Goal: Task Accomplishment & Management: Use online tool/utility

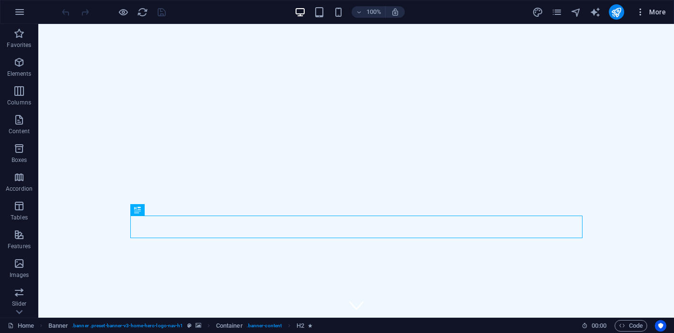
click at [653, 11] on span "More" at bounding box center [651, 12] width 30 height 10
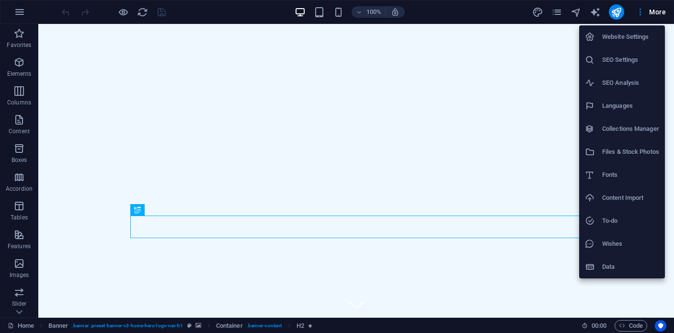
click at [556, 14] on div at bounding box center [337, 166] width 674 height 333
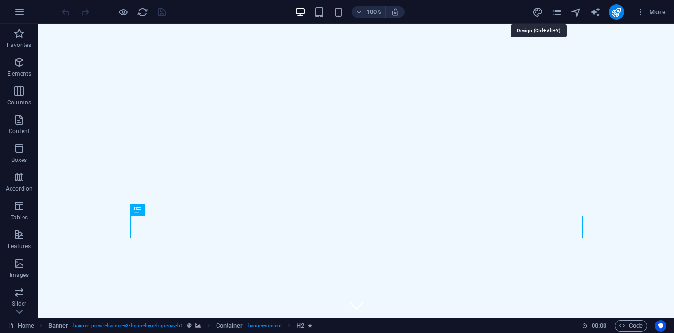
click at [539, 13] on icon "design" at bounding box center [537, 12] width 11 height 11
select select "px"
select select "200"
select select "px"
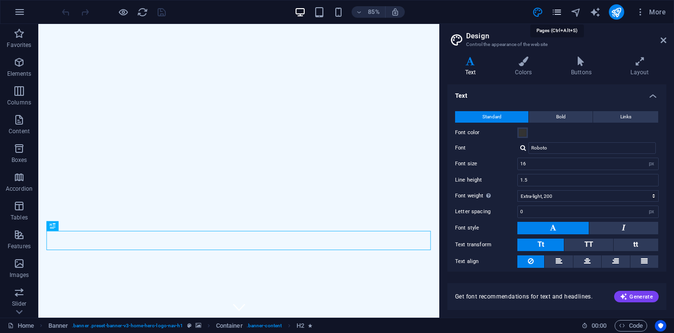
click at [560, 13] on icon "pages" at bounding box center [556, 12] width 11 height 11
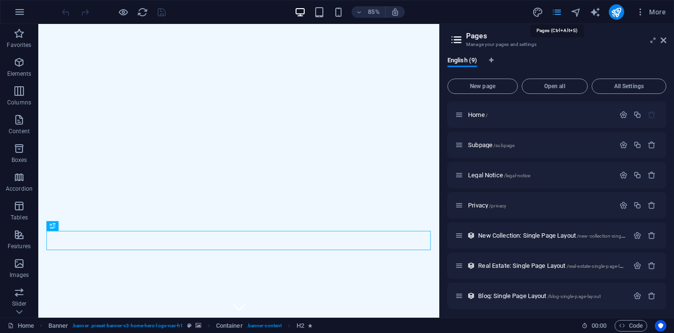
click at [560, 13] on icon "pages" at bounding box center [556, 12] width 11 height 11
click at [576, 13] on icon "navigator" at bounding box center [575, 12] width 11 height 11
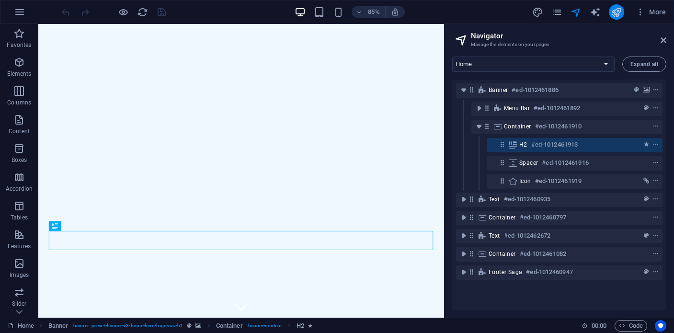
click at [609, 13] on button "publish" at bounding box center [616, 11] width 15 height 15
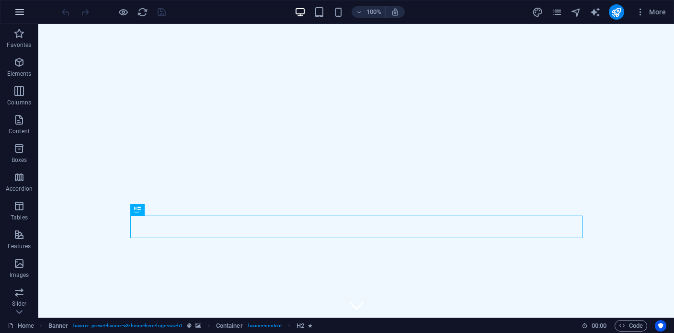
click at [10, 10] on button "button" at bounding box center [19, 11] width 23 height 23
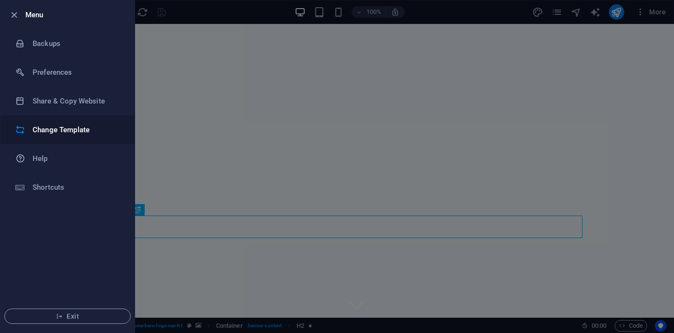
click at [63, 130] on h6 "Change Template" at bounding box center [77, 129] width 89 height 11
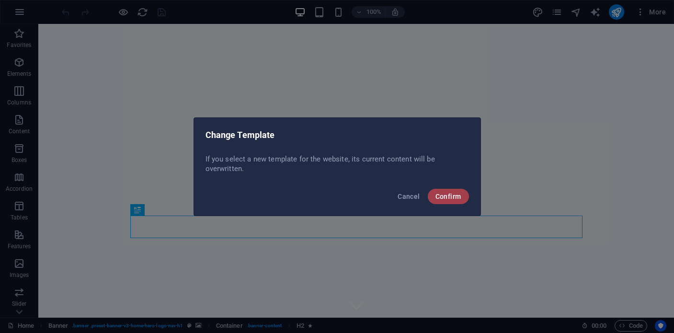
click at [460, 200] on button "Confirm" at bounding box center [448, 196] width 41 height 15
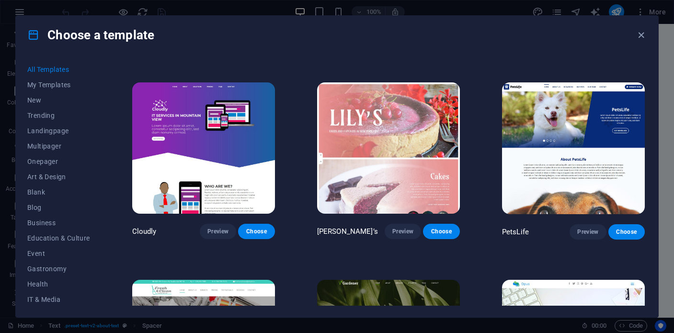
scroll to position [6689, 0]
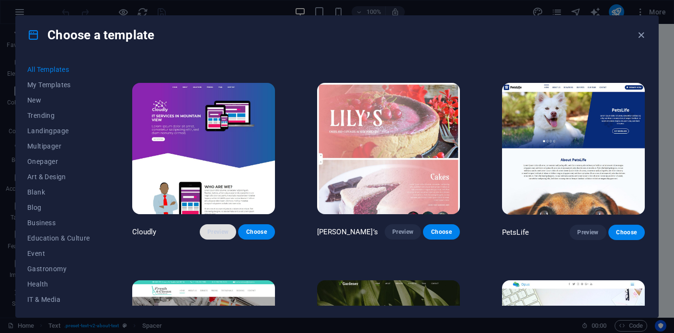
click at [228, 228] on span "Preview" at bounding box center [217, 232] width 21 height 8
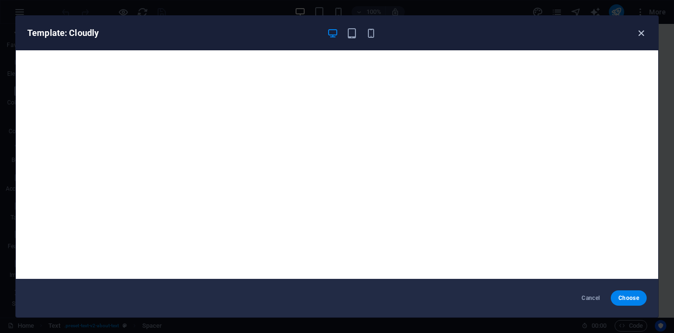
click at [640, 33] on icon "button" at bounding box center [641, 33] width 11 height 11
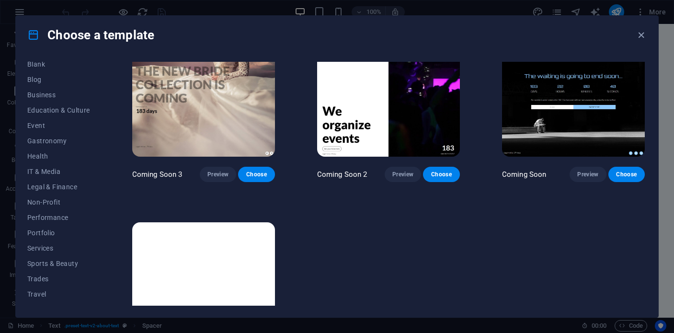
scroll to position [0, 0]
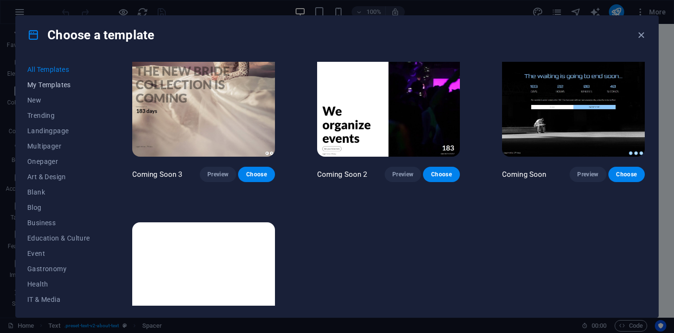
click at [40, 86] on span "My Templates" at bounding box center [58, 85] width 63 height 8
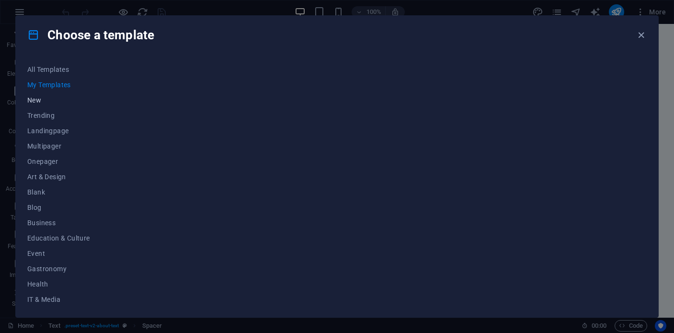
click at [33, 103] on span "New" at bounding box center [58, 100] width 63 height 8
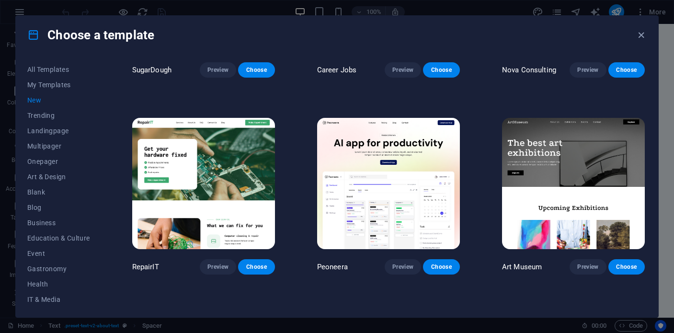
scroll to position [147, 0]
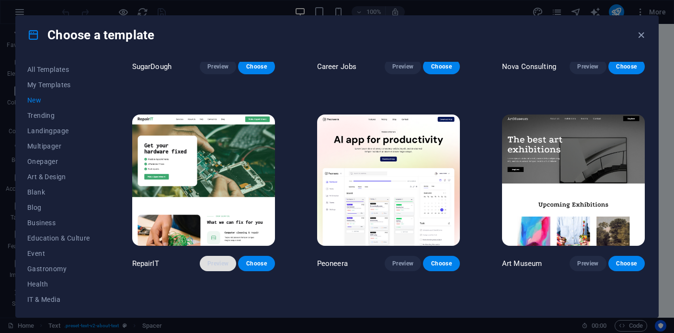
click at [215, 260] on span "Preview" at bounding box center [217, 264] width 21 height 8
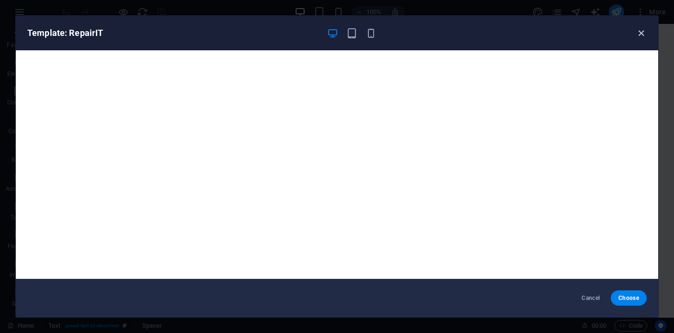
click at [640, 34] on icon "button" at bounding box center [641, 33] width 11 height 11
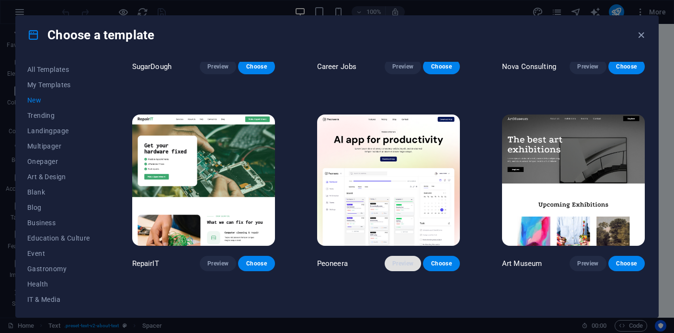
click at [404, 261] on span "Preview" at bounding box center [402, 264] width 21 height 8
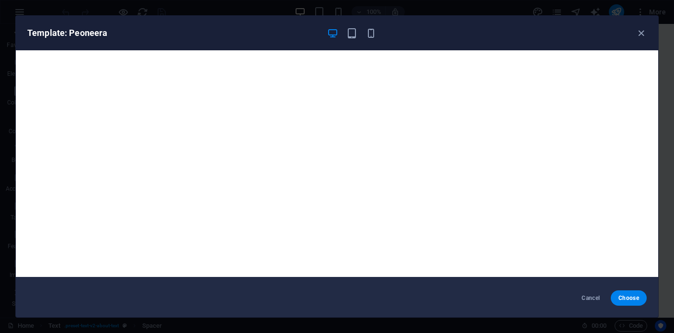
scroll to position [0, 0]
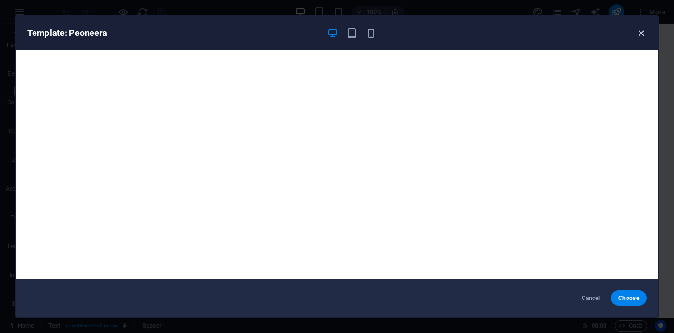
click at [637, 35] on icon "button" at bounding box center [641, 33] width 11 height 11
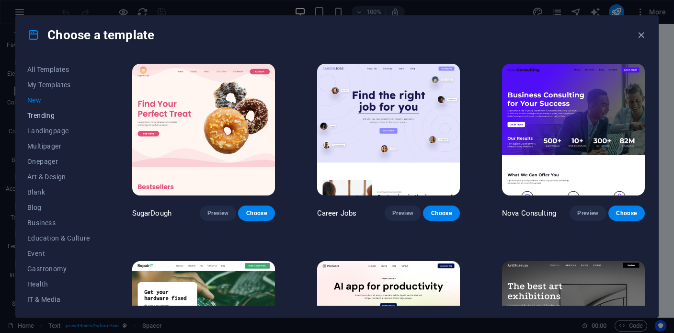
click at [42, 119] on button "Trending" at bounding box center [58, 115] width 63 height 15
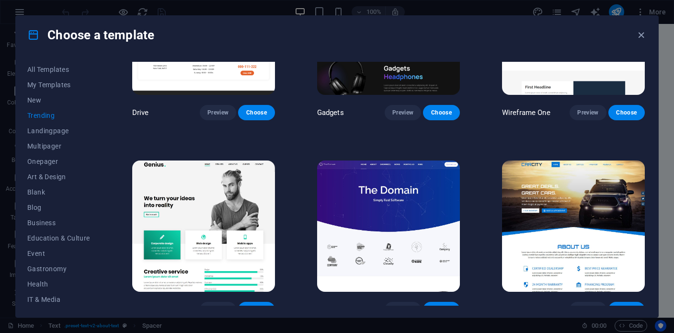
scroll to position [717, 0]
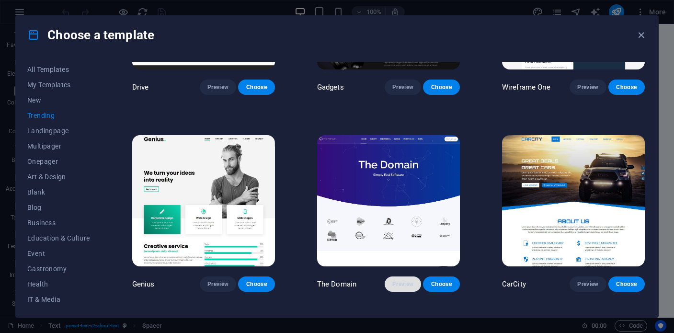
click at [397, 282] on button "Preview" at bounding box center [403, 283] width 36 height 15
